Goal: Transaction & Acquisition: Purchase product/service

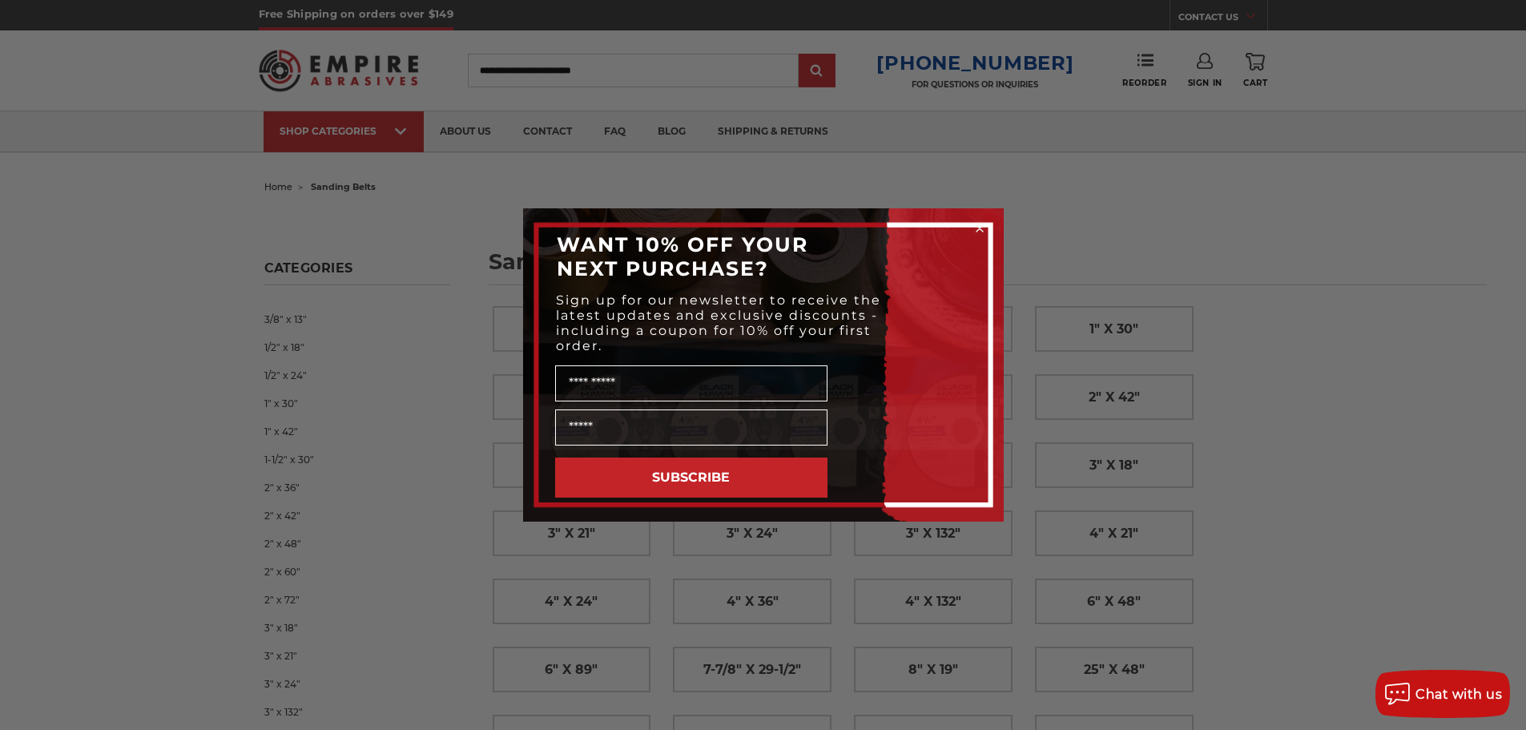
click at [977, 227] on circle "Close dialog" at bounding box center [978, 228] width 15 height 15
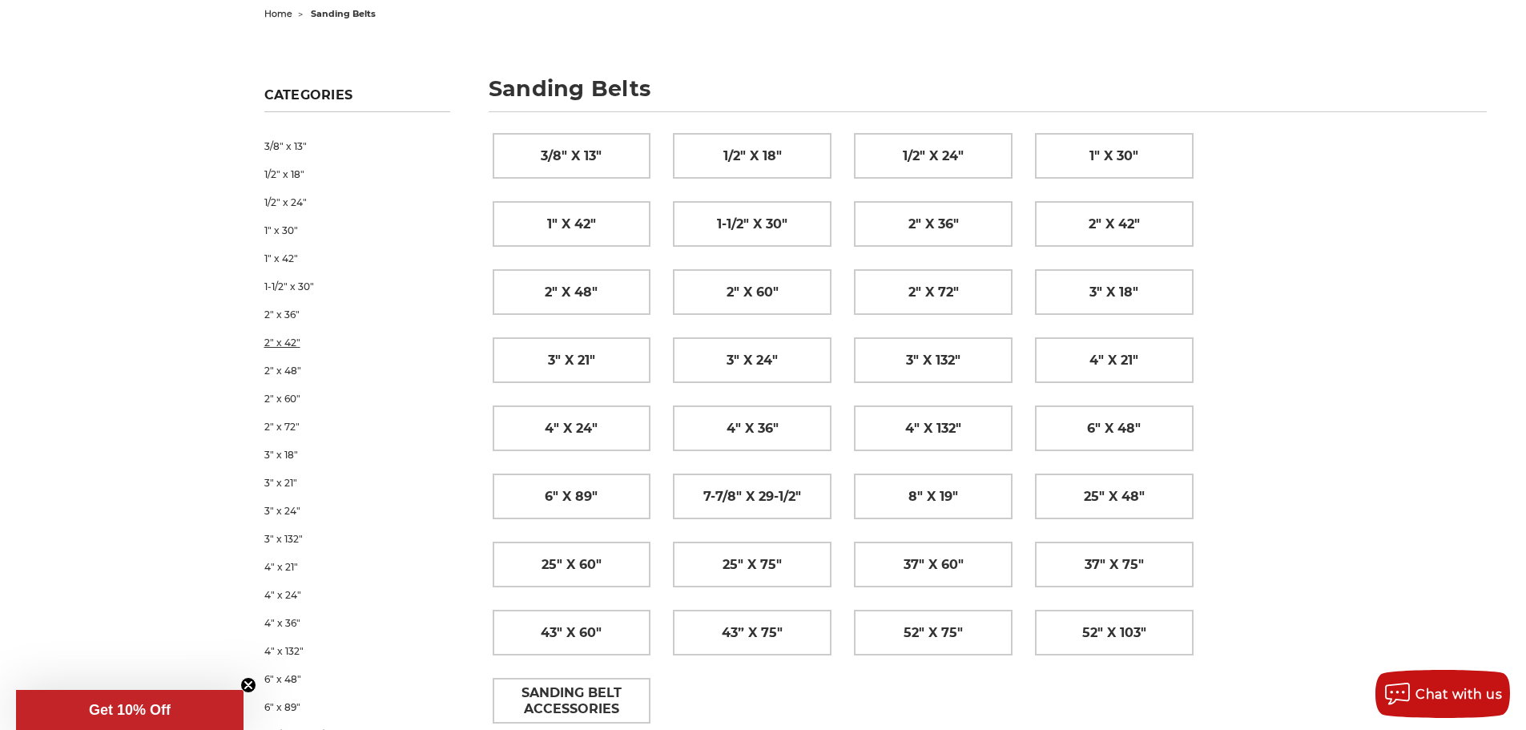
scroll to position [160, 0]
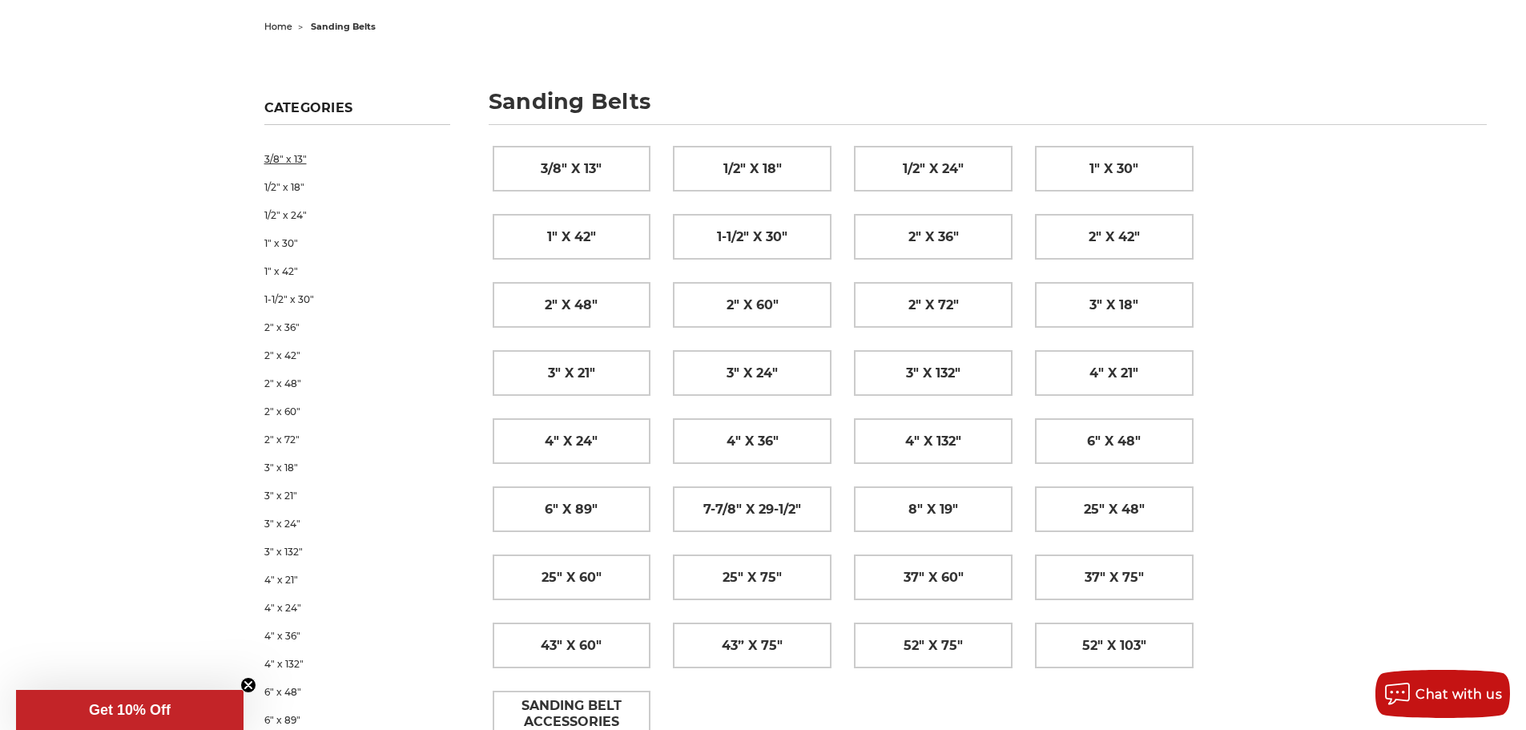
click at [292, 162] on link "3/8" x 13"" at bounding box center [357, 159] width 186 height 28
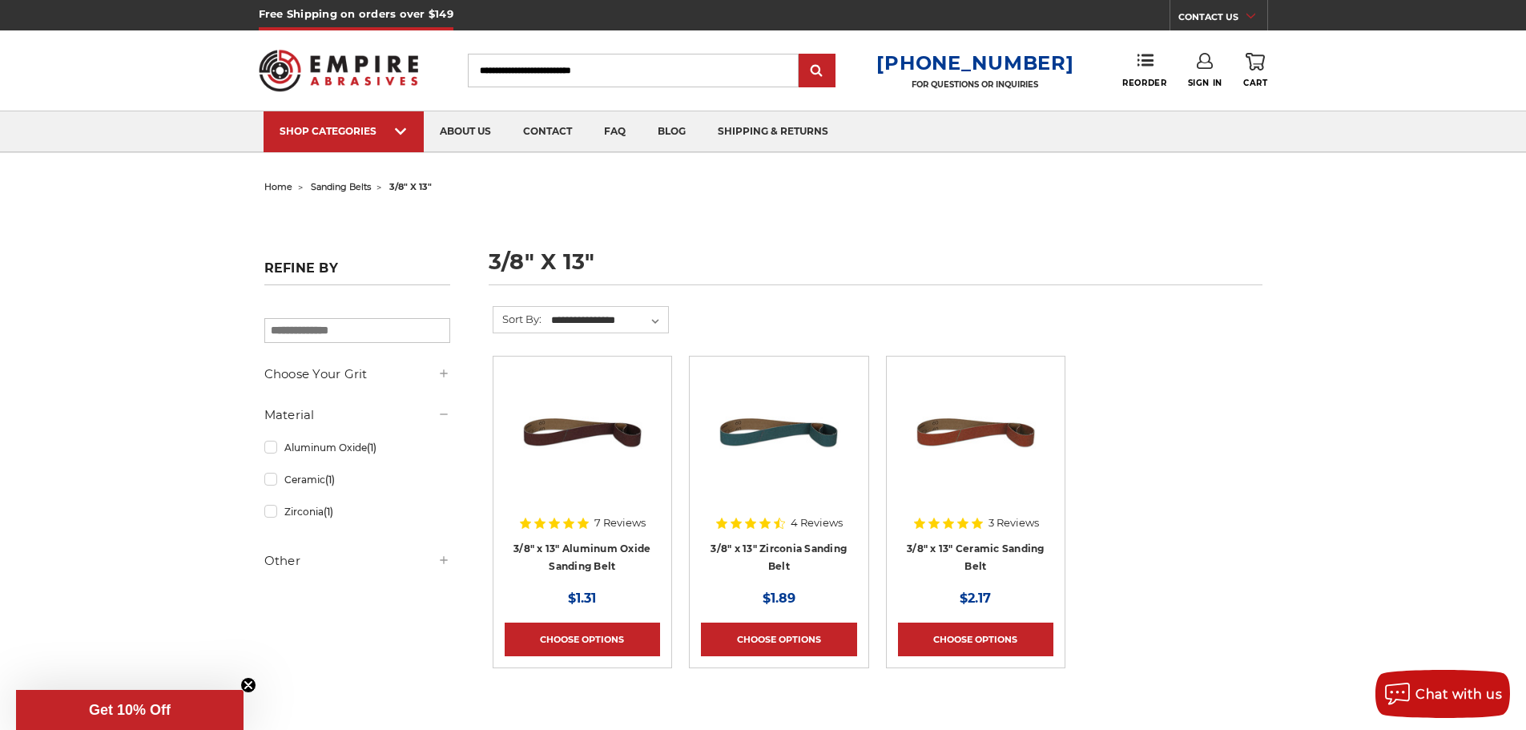
click at [975, 492] on img at bounding box center [975, 432] width 128 height 128
